Goal: Entertainment & Leisure: Consume media (video, audio)

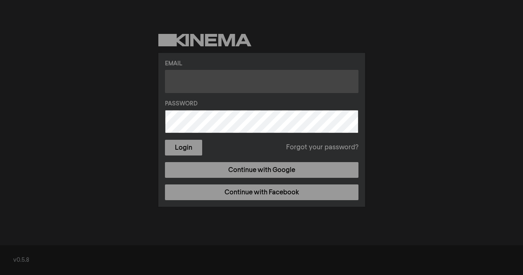
click at [245, 78] on input "text" at bounding box center [261, 81] width 193 height 23
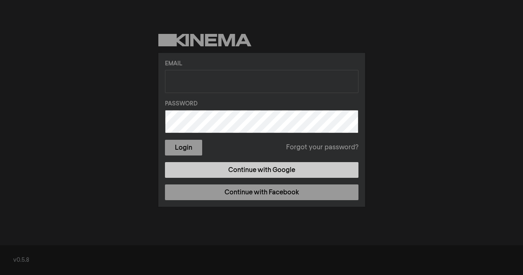
click at [283, 173] on link "Continue with Google" at bounding box center [261, 170] width 193 height 16
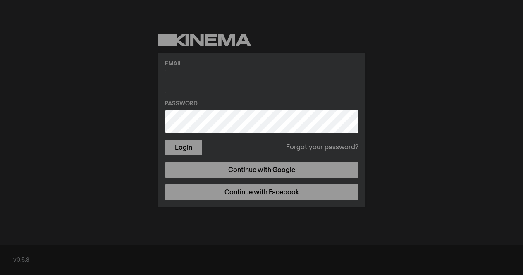
click at [238, 151] on div "Login Forgot your password?" at bounding box center [261, 148] width 193 height 16
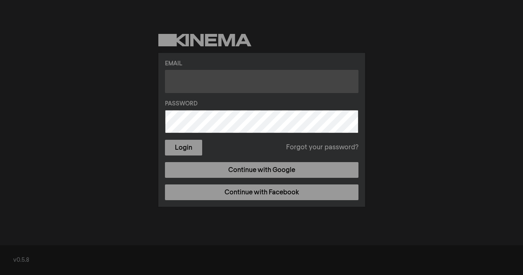
click at [254, 81] on input "text" at bounding box center [261, 81] width 193 height 23
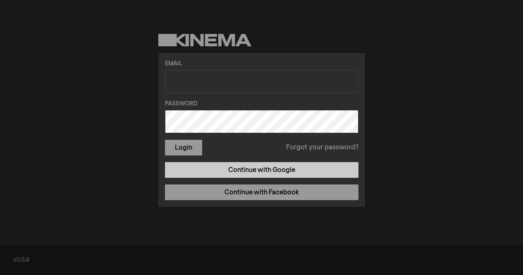
click at [307, 176] on link "Continue with Google" at bounding box center [261, 170] width 193 height 16
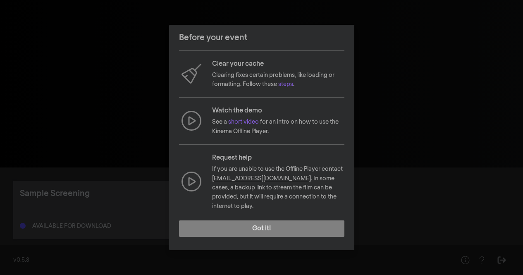
scroll to position [89, 0]
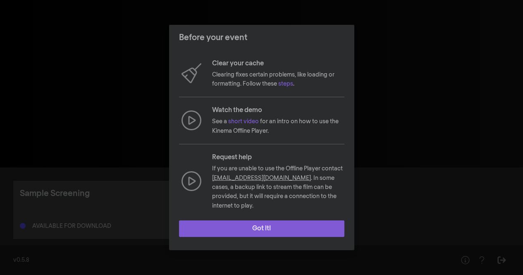
click at [277, 222] on button "Got it!" at bounding box center [261, 228] width 165 height 17
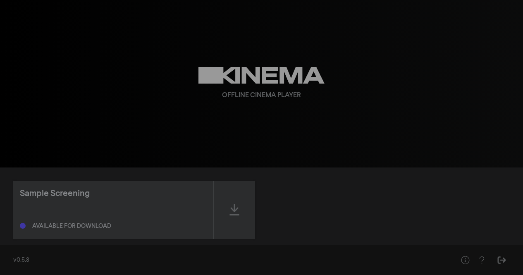
click at [503, 13] on div "play_arrow 0:00 volume_up fullscreen settings closed_caption Captions Off setti…" at bounding box center [261, 83] width 523 height 167
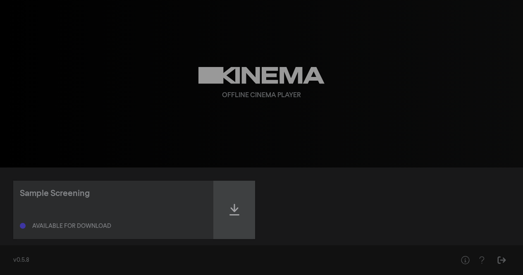
click at [228, 202] on div at bounding box center [234, 210] width 41 height 58
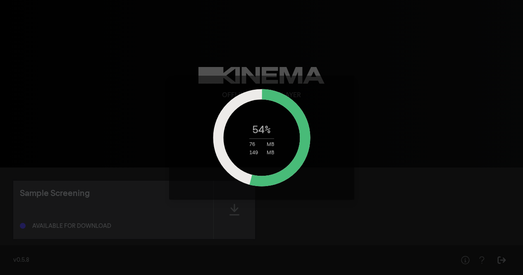
click at [296, 179] on icon at bounding box center [261, 137] width 103 height 103
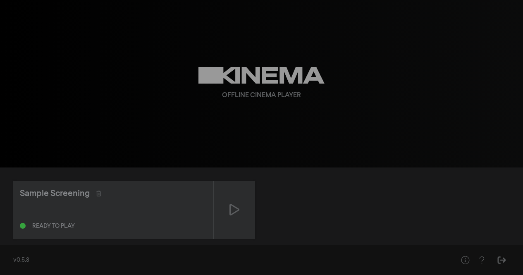
drag, startPoint x: 355, startPoint y: 69, endPoint x: 318, endPoint y: 31, distance: 53.2
click at [318, 31] on div "Offline Cinema Player" at bounding box center [261, 83] width 297 height 167
click at [300, 200] on div "Sample Screening Ready to play" at bounding box center [261, 210] width 496 height 58
click at [317, 183] on div "Sample Screening Ready to play" at bounding box center [261, 210] width 496 height 58
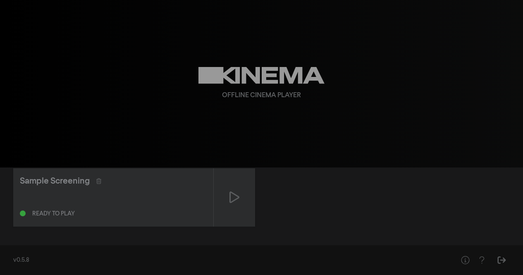
scroll to position [12, 0]
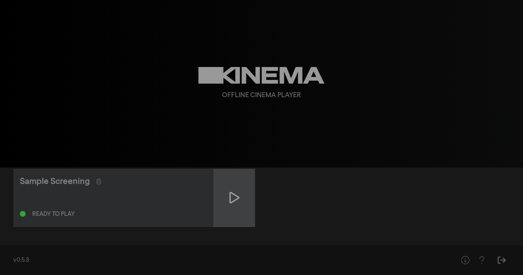
click at [223, 194] on div at bounding box center [234, 198] width 41 height 58
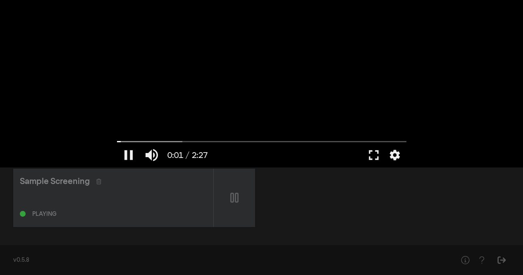
click at [187, 139] on div at bounding box center [261, 83] width 297 height 167
click at [185, 141] on input "Seek" at bounding box center [261, 141] width 289 height 5
click at [278, 96] on div at bounding box center [261, 83] width 297 height 167
type input "34.67111"
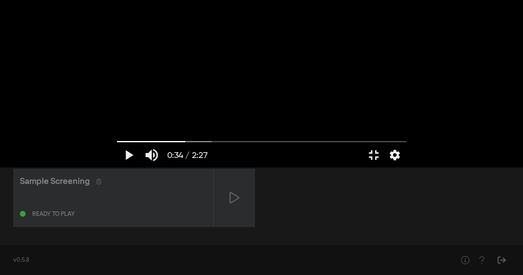
scroll to position [0, 0]
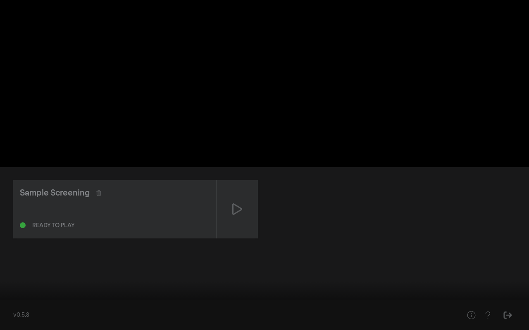
click at [495, 274] on button "fullscreen_exit" at bounding box center [491, 318] width 23 height 25
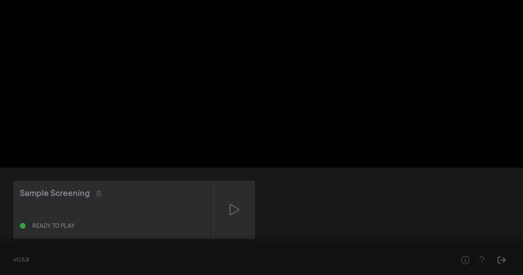
scroll to position [12, 0]
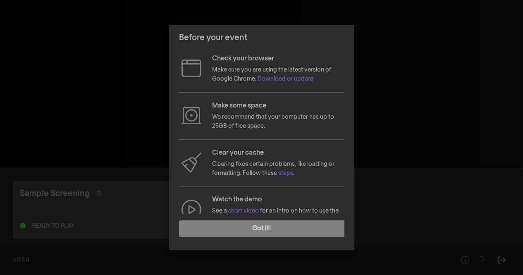
scroll to position [89, 0]
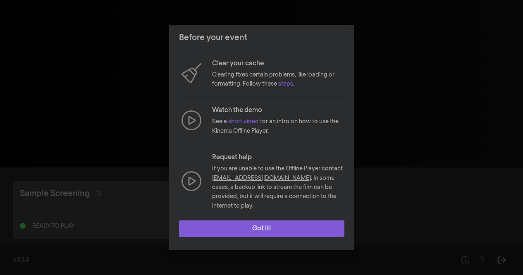
click at [248, 226] on button "Got it!" at bounding box center [261, 228] width 165 height 17
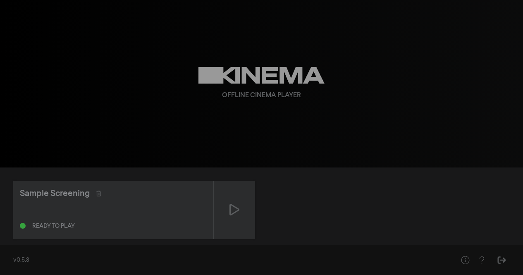
scroll to position [12, 0]
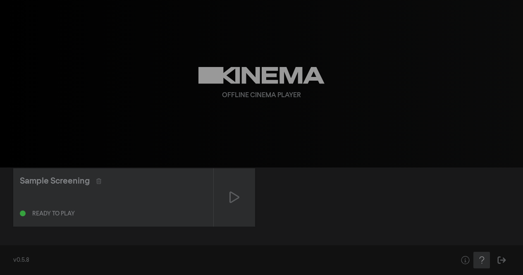
click at [482, 259] on icon "Help" at bounding box center [481, 260] width 10 height 8
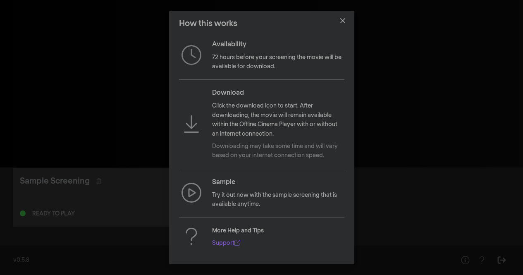
click at [395, 144] on div "How this works Availability 72 hours before your screening the movie will be av…" at bounding box center [261, 137] width 523 height 275
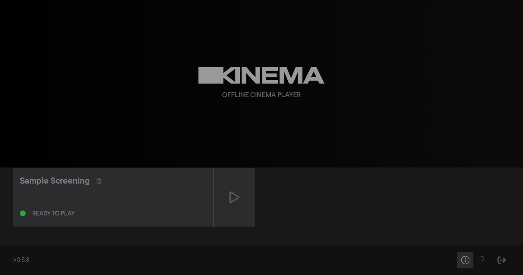
click at [463, 261] on icon "Help" at bounding box center [465, 260] width 10 height 8
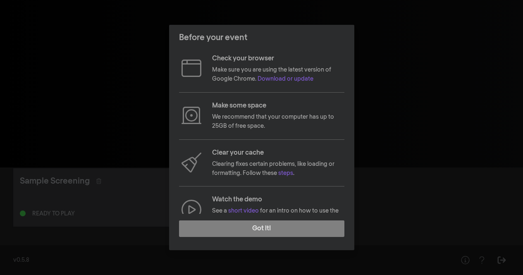
click at [430, 226] on div "Before your event Check your browser Make sure you are using the latest version…" at bounding box center [261, 137] width 523 height 275
click at [440, 185] on div "Before your event Check your browser Make sure you are using the latest version…" at bounding box center [261, 137] width 523 height 275
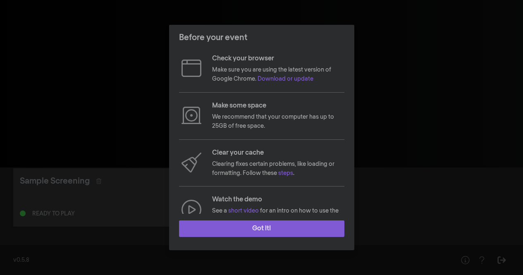
click at [270, 229] on button "Got it!" at bounding box center [261, 228] width 165 height 17
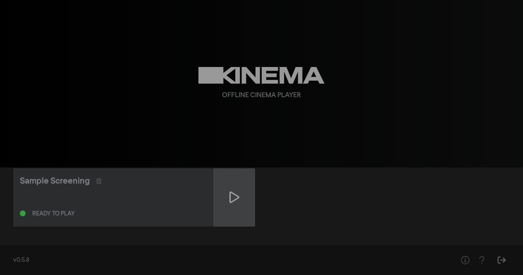
scroll to position [12, 0]
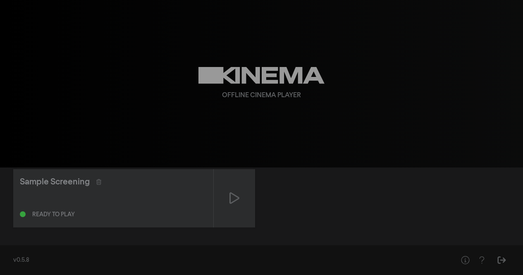
click at [274, 53] on div "Offline Cinema Player" at bounding box center [261, 83] width 297 height 167
click at [349, 178] on div "Sample Screening Ready to play" at bounding box center [261, 198] width 496 height 58
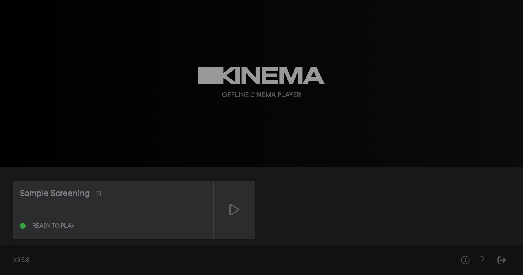
scroll to position [12, 0]
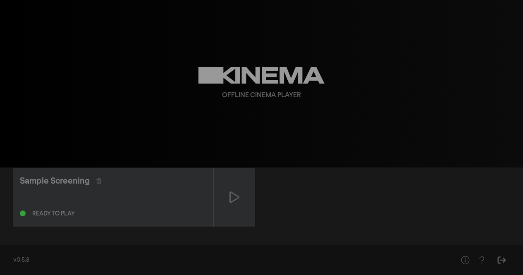
click at [229, 226] on div "Sample Screening Ready to play" at bounding box center [261, 197] width 523 height 85
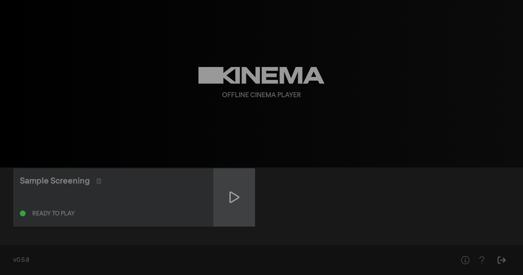
click at [233, 216] on div at bounding box center [234, 197] width 41 height 58
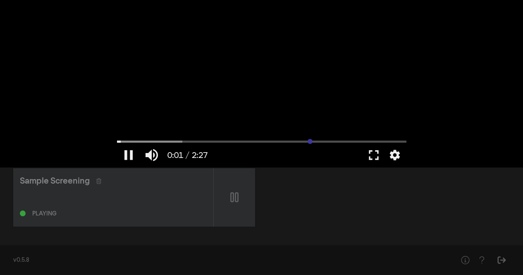
click at [310, 141] on input "Seek" at bounding box center [261, 141] width 289 height 5
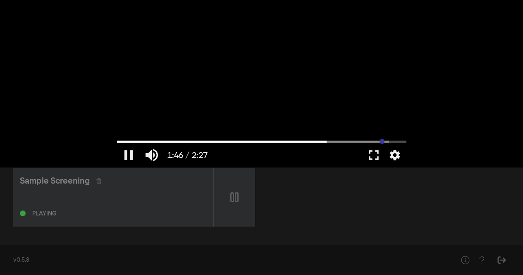
click at [381, 141] on input "Seek" at bounding box center [261, 141] width 289 height 5
click at [397, 141] on input "Seek" at bounding box center [261, 141] width 289 height 5
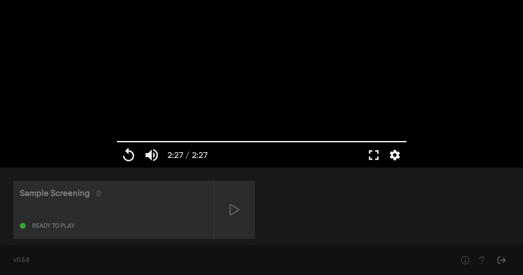
scroll to position [0, 0]
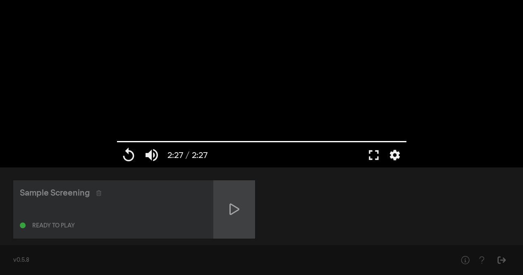
click at [243, 203] on div at bounding box center [234, 209] width 41 height 58
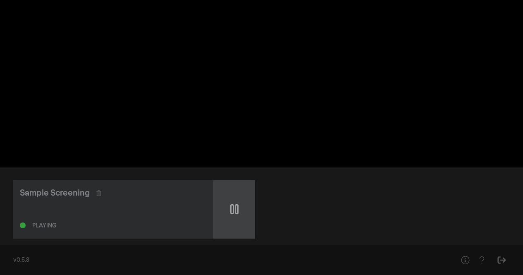
click at [243, 203] on div at bounding box center [234, 209] width 41 height 58
type input "0.610922"
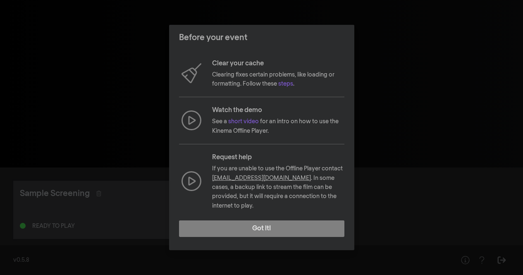
scroll to position [89, 0]
click at [116, 102] on div "Before your event Check your browser Make sure you are using the latest version…" at bounding box center [261, 137] width 523 height 275
click at [392, 227] on div "Before your event Check your browser Make sure you are using the latest version…" at bounding box center [261, 137] width 523 height 275
